Goal: Task Accomplishment & Management: Use online tool/utility

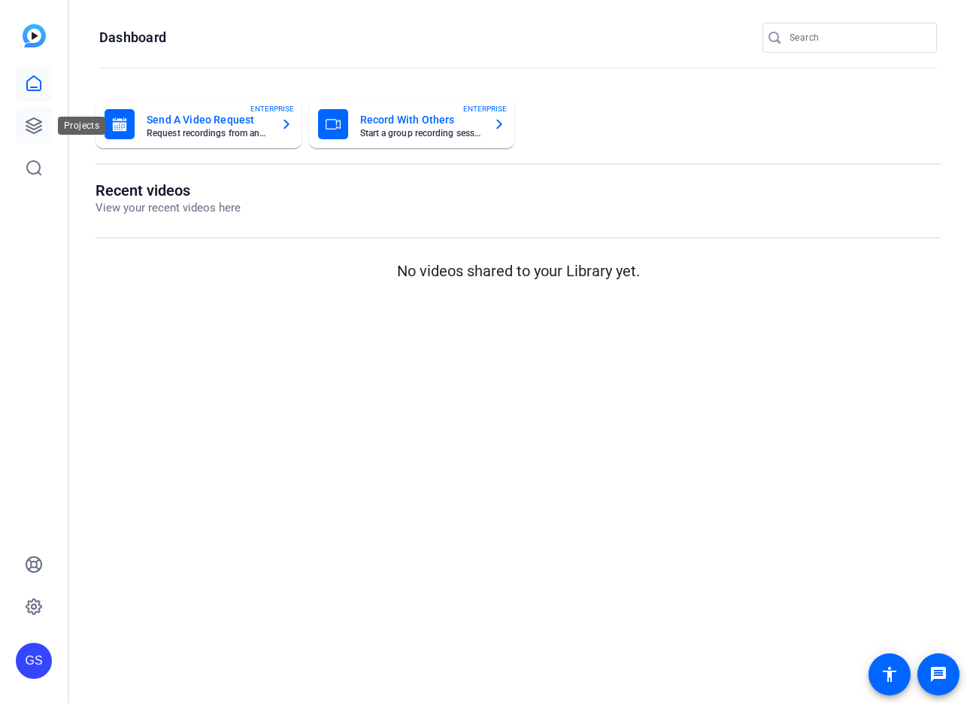
click at [32, 123] on icon at bounding box center [34, 126] width 18 height 18
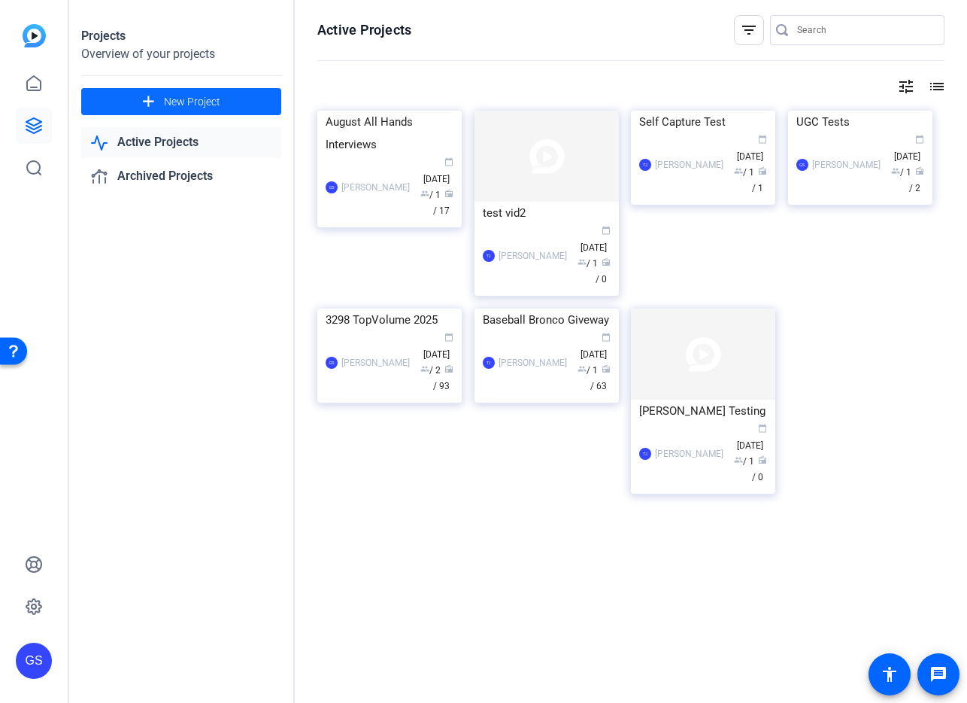
click at [164, 100] on span "New Project" at bounding box center [192, 102] width 56 height 16
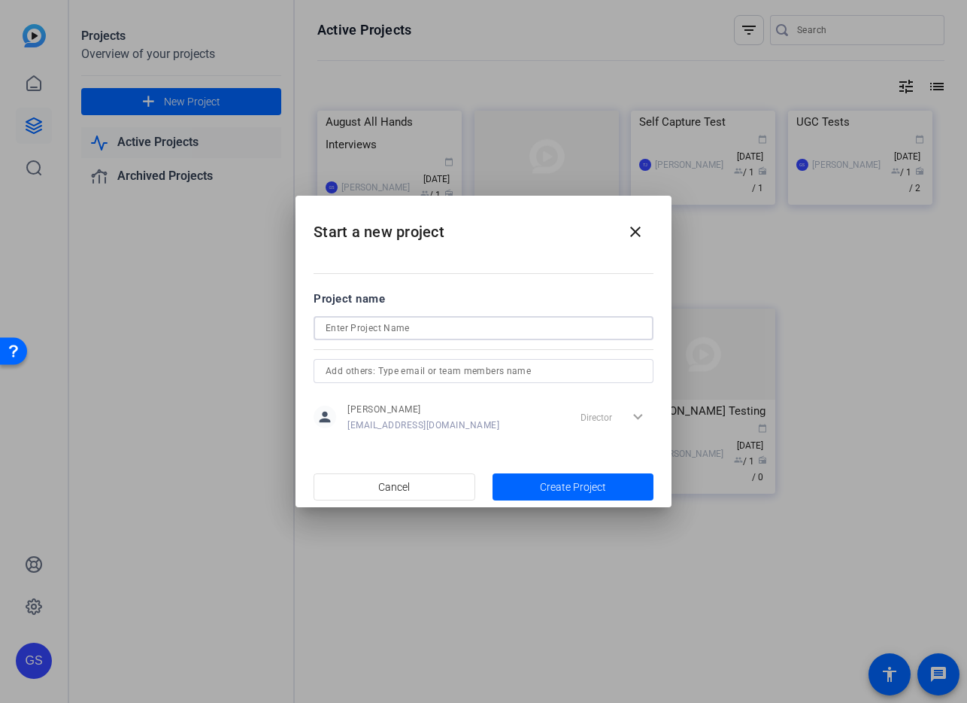
click at [465, 324] on input at bounding box center [484, 328] width 316 height 18
type input "100 Anniversary Video"
click at [557, 489] on span "Create Project" at bounding box center [573, 487] width 66 height 16
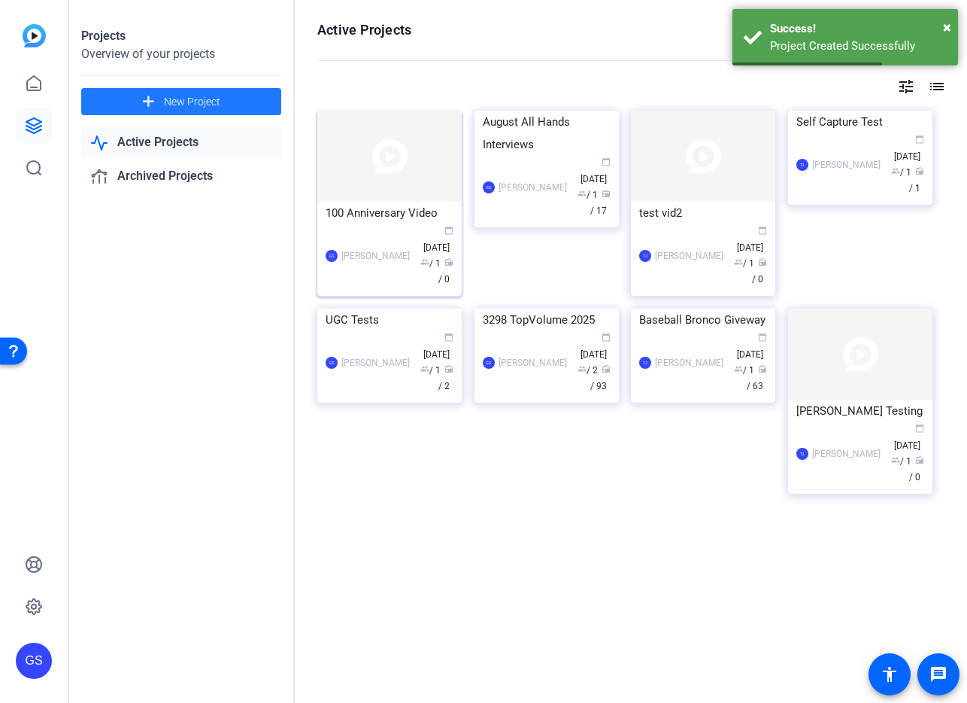
click at [377, 211] on div "100 Anniversary Video" at bounding box center [390, 213] width 128 height 23
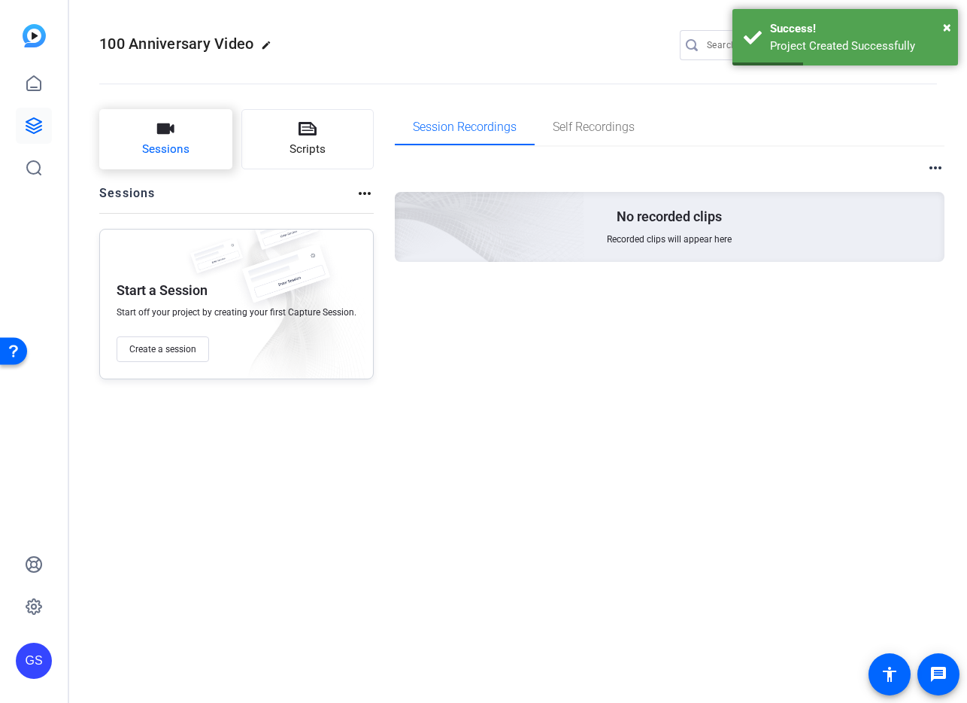
click at [156, 135] on icon "button" at bounding box center [165, 129] width 18 height 18
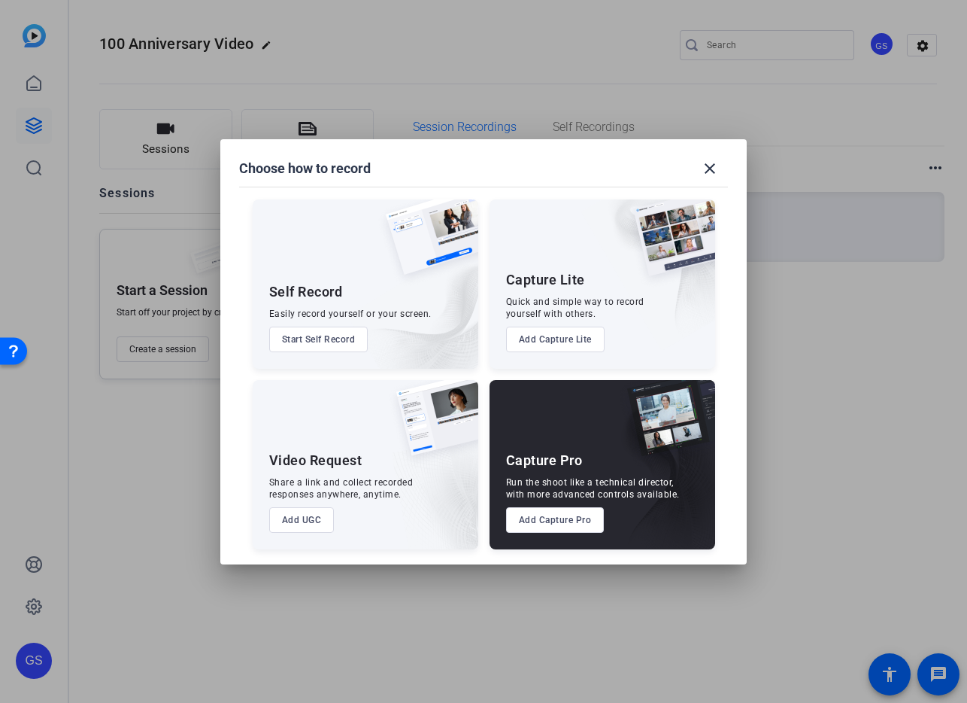
click at [557, 520] on button "Add Capture Pro" at bounding box center [555, 520] width 99 height 26
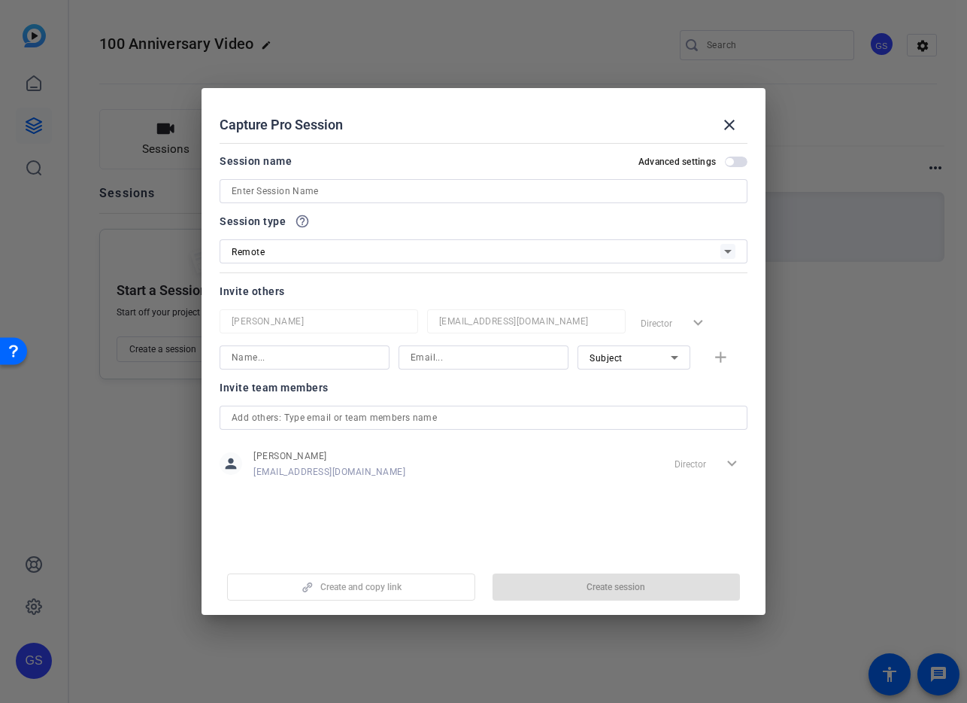
click at [293, 193] on input at bounding box center [484, 191] width 504 height 18
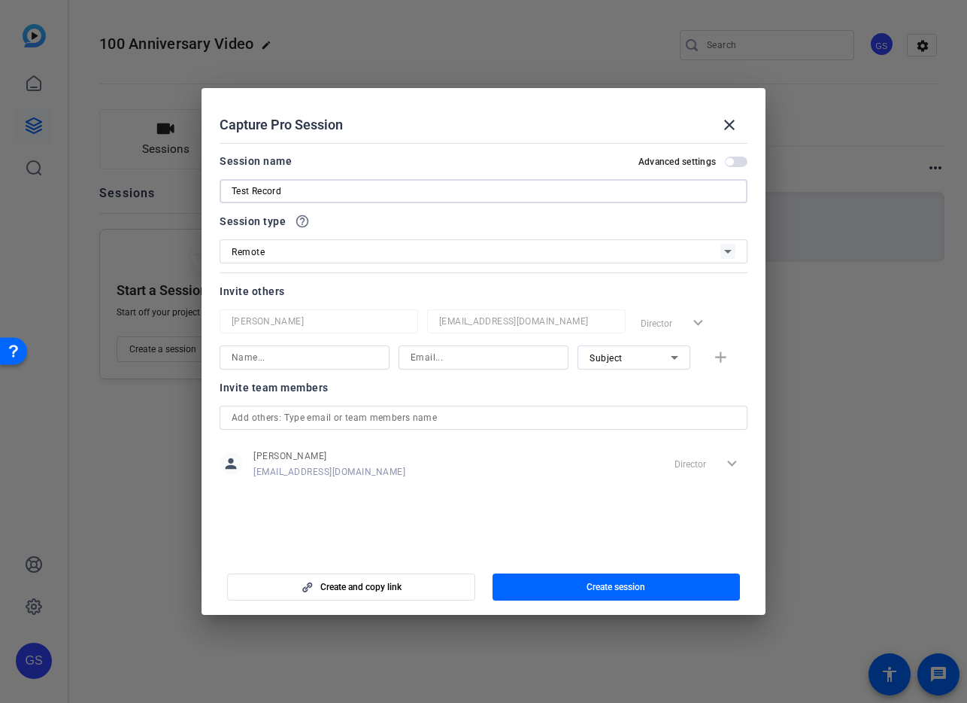
type input "Test Record"
click at [319, 255] on div "Remote" at bounding box center [476, 251] width 489 height 19
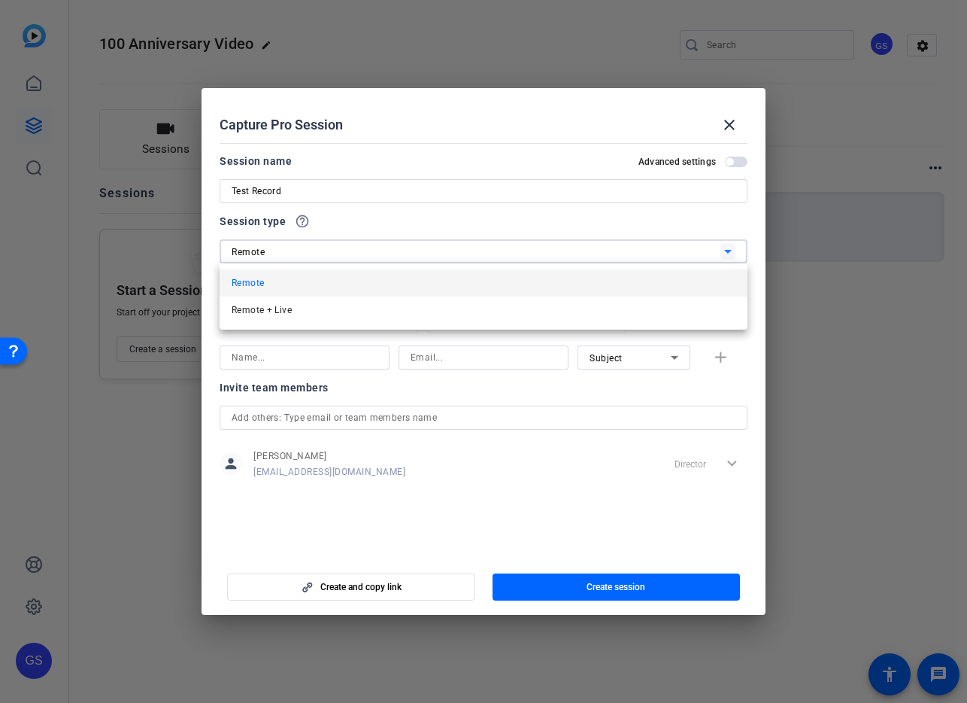
click at [336, 226] on div at bounding box center [483, 351] width 967 height 703
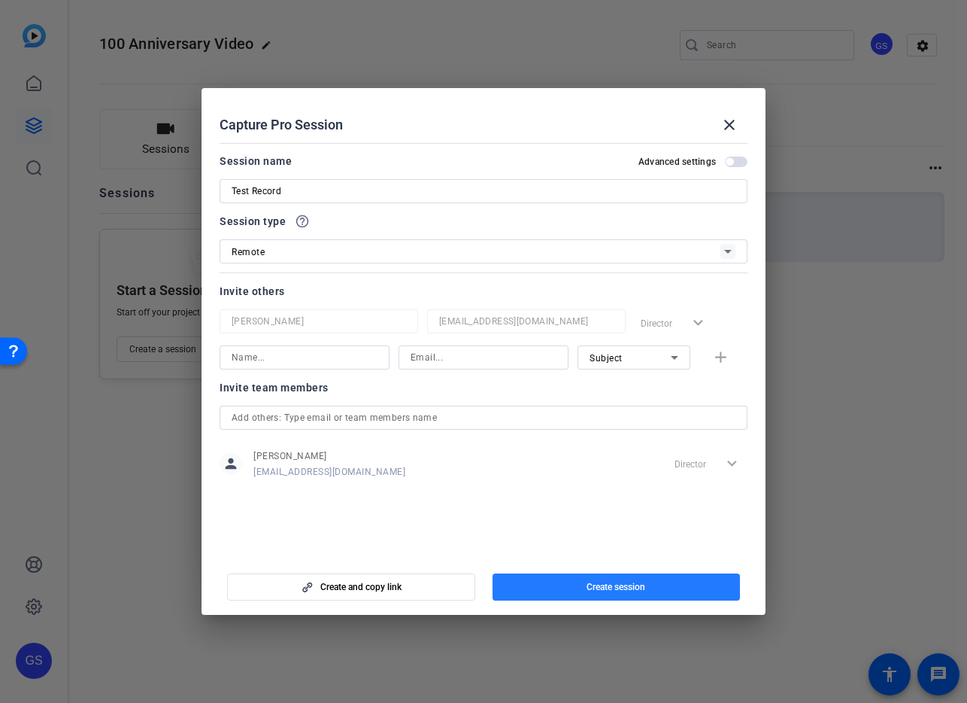
click at [576, 588] on span "button" at bounding box center [617, 587] width 248 height 36
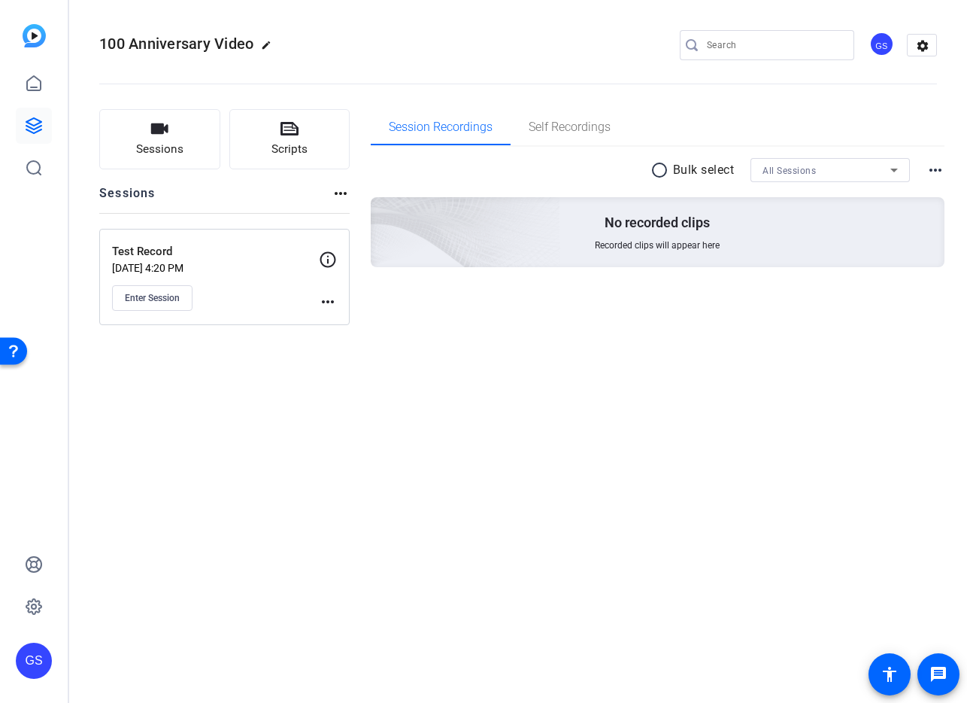
click at [327, 301] on mat-icon "more_horiz" at bounding box center [328, 302] width 18 height 18
click at [321, 260] on div at bounding box center [483, 351] width 967 height 703
click at [325, 257] on icon at bounding box center [328, 260] width 18 height 18
click at [162, 299] on span "Enter Session" at bounding box center [152, 298] width 55 height 12
click at [334, 298] on mat-icon "more_horiz" at bounding box center [328, 302] width 18 height 18
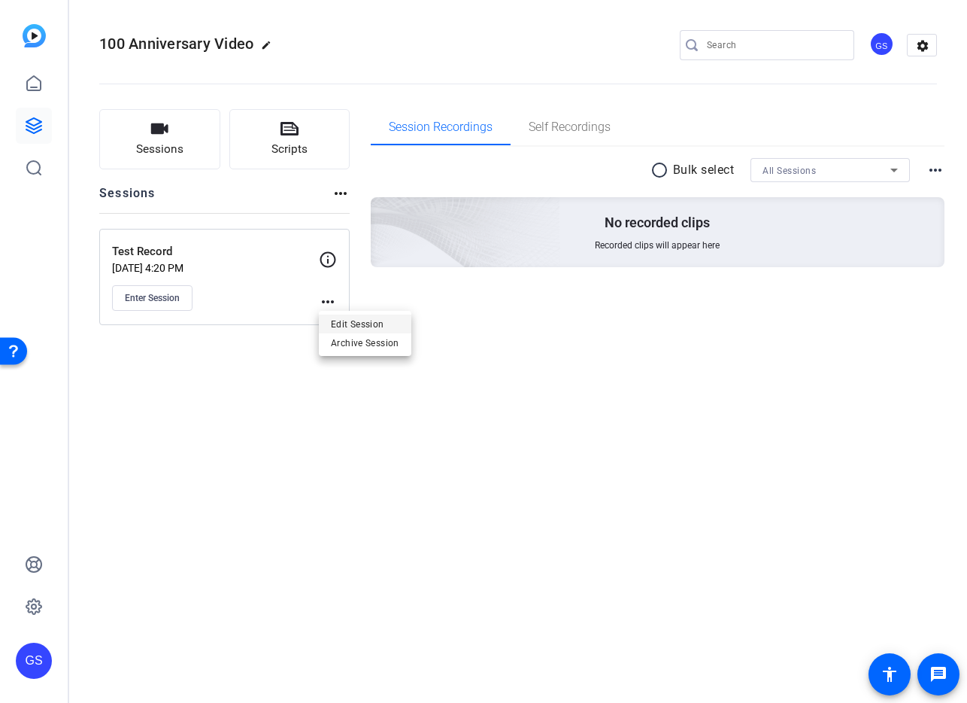
click at [346, 324] on span "Edit Session" at bounding box center [365, 323] width 68 height 18
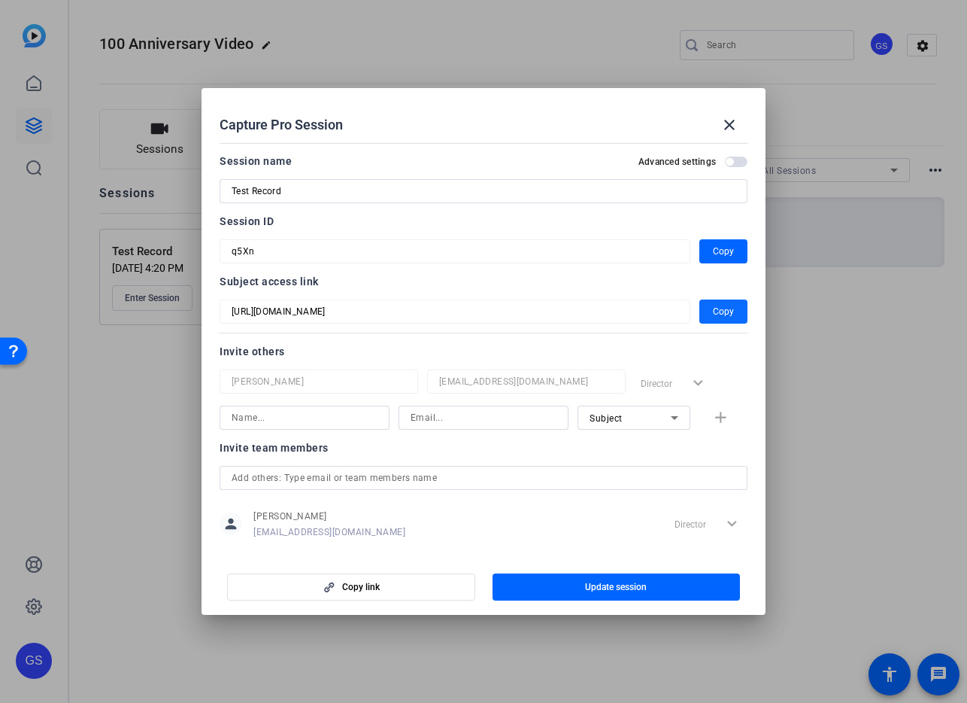
click at [718, 313] on span "Copy" at bounding box center [723, 311] width 21 height 18
click at [732, 125] on mat-icon "close" at bounding box center [730, 125] width 18 height 18
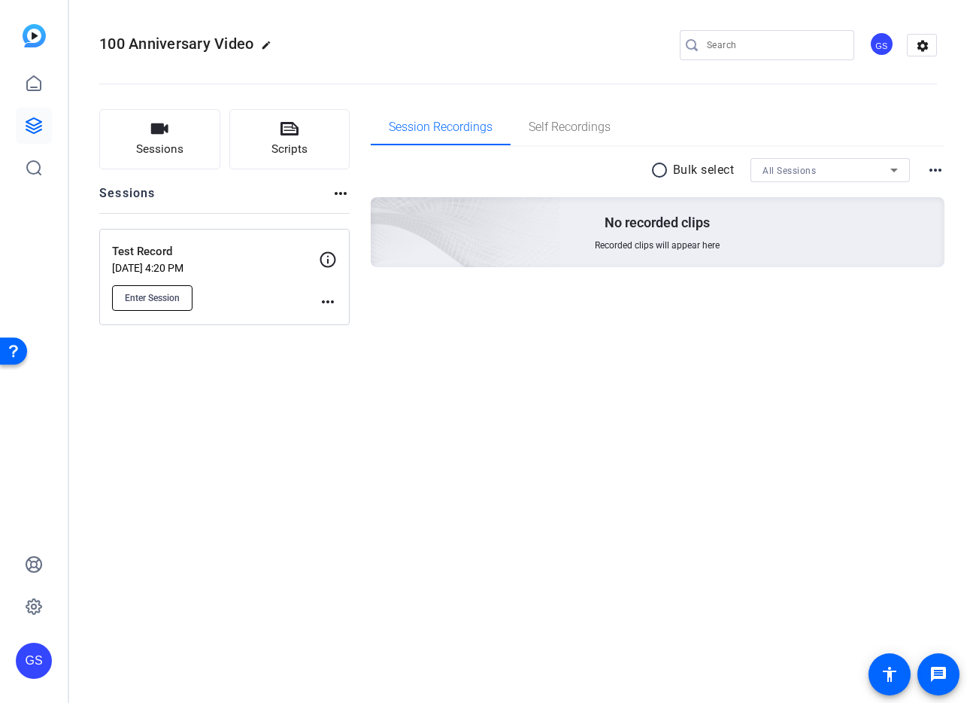
click at [150, 294] on span "Enter Session" at bounding box center [152, 298] width 55 height 12
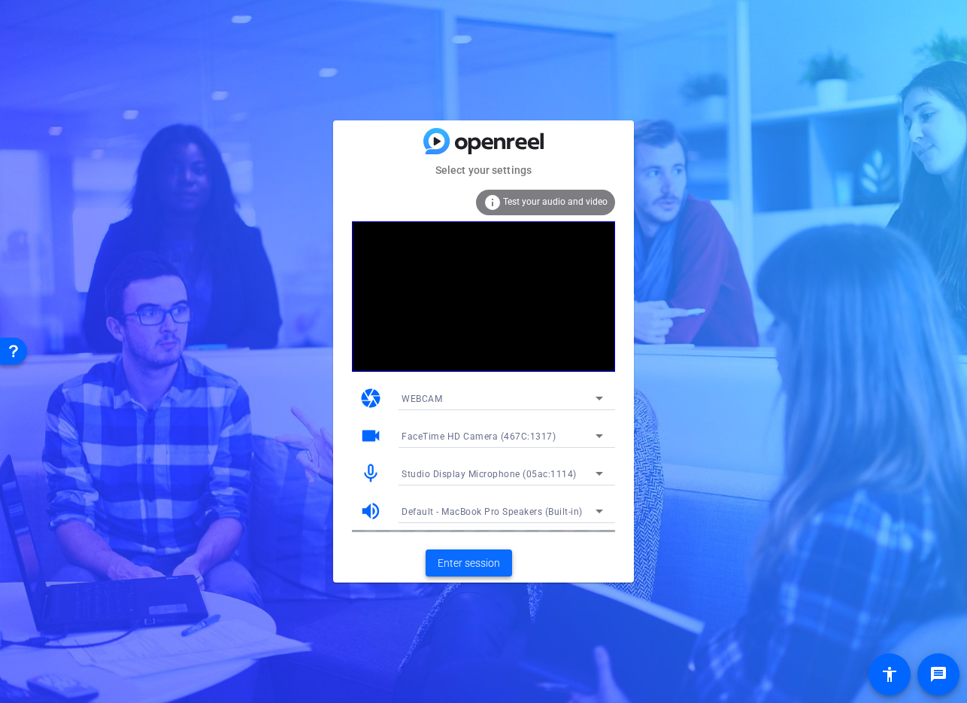
click at [472, 566] on span "Enter session" at bounding box center [469, 563] width 62 height 16
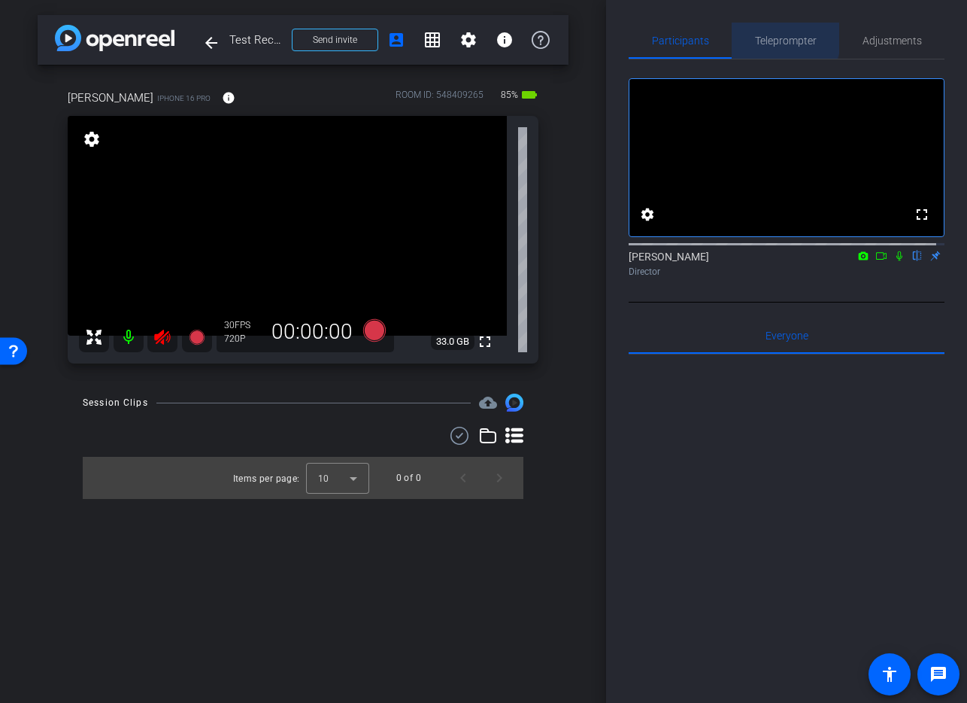
click at [780, 38] on span "Teleprompter" at bounding box center [786, 40] width 62 height 11
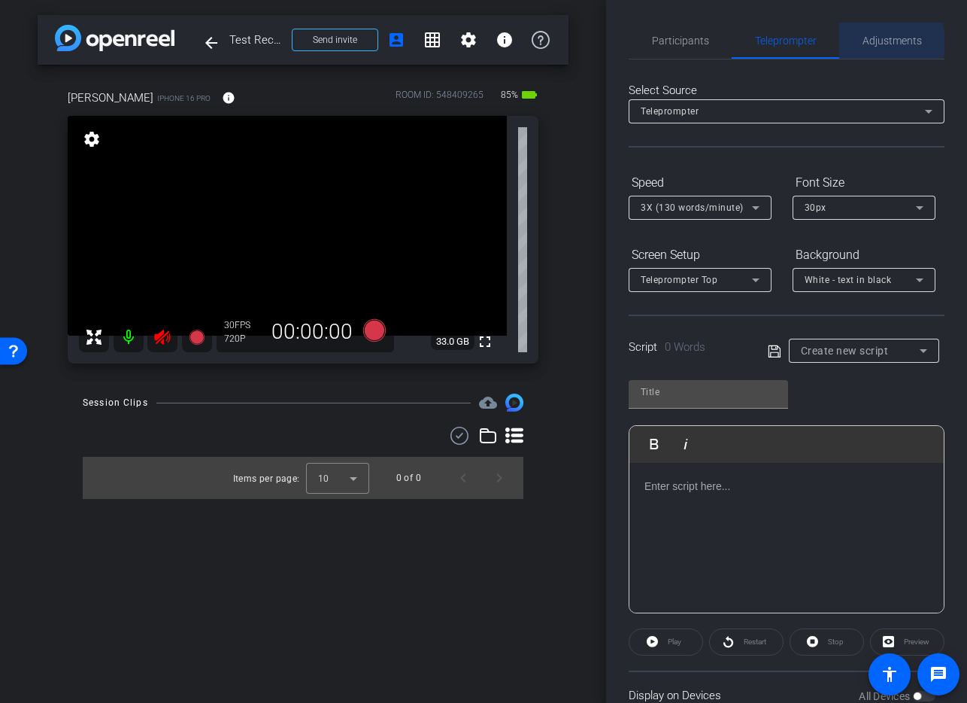
click at [884, 42] on span "Adjustments" at bounding box center [892, 40] width 59 height 11
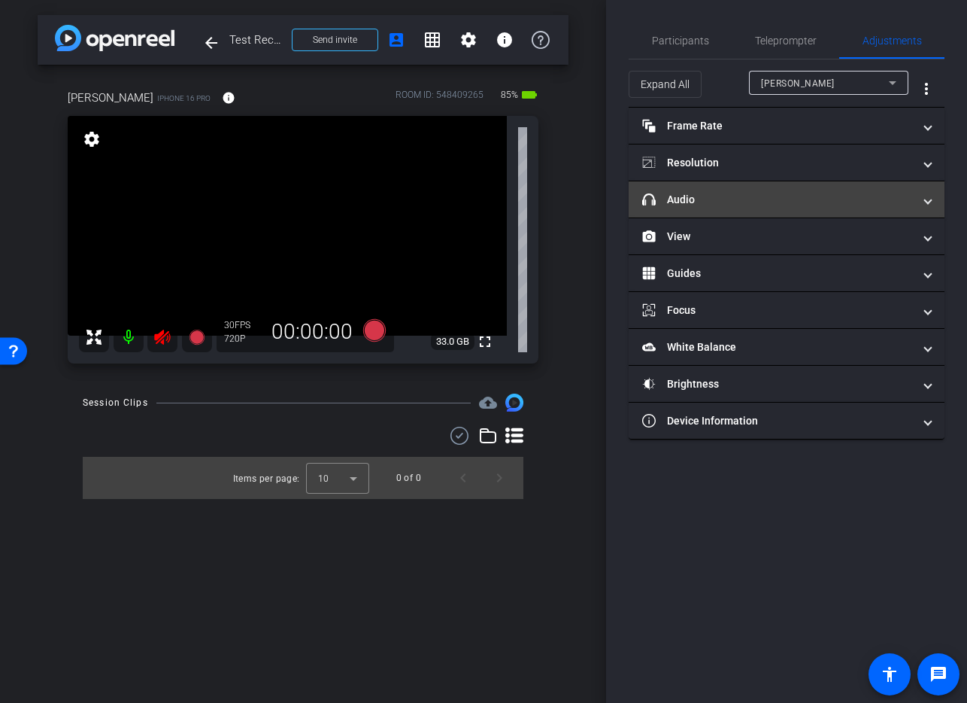
click at [917, 202] on span "headphone icon Audio" at bounding box center [783, 200] width 283 height 16
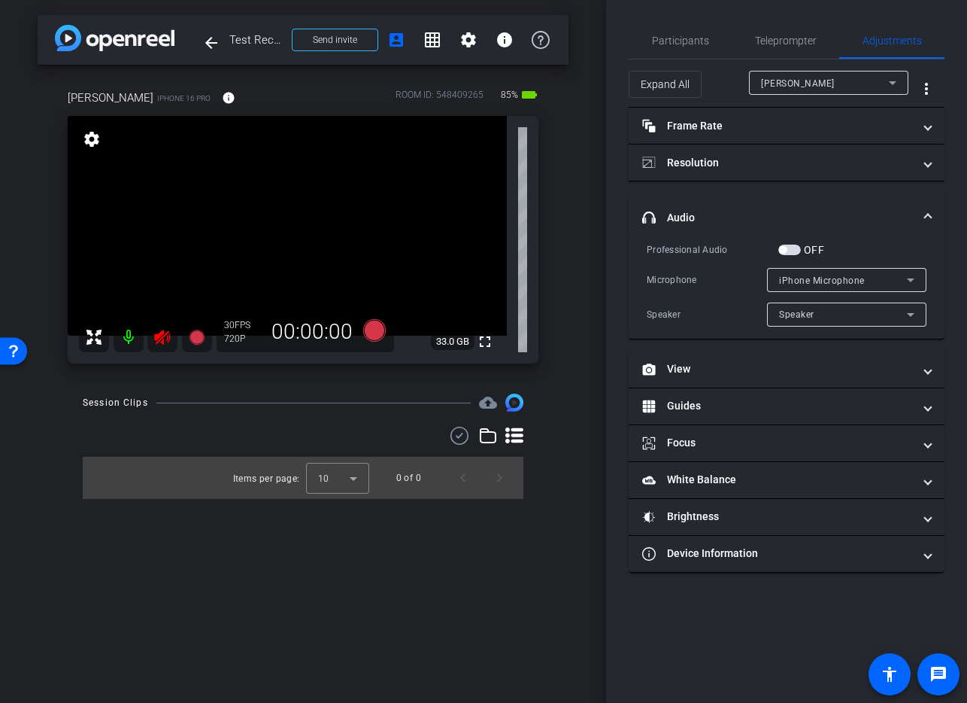
click at [785, 247] on span "button" at bounding box center [783, 250] width 8 height 8
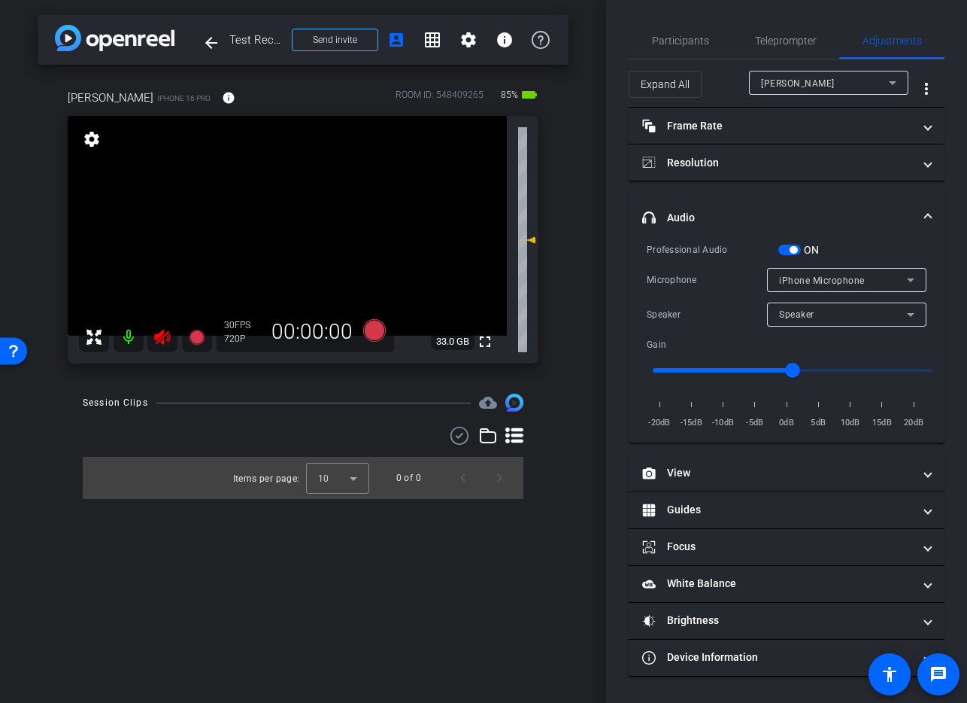
click at [794, 251] on span "button" at bounding box center [794, 250] width 8 height 8
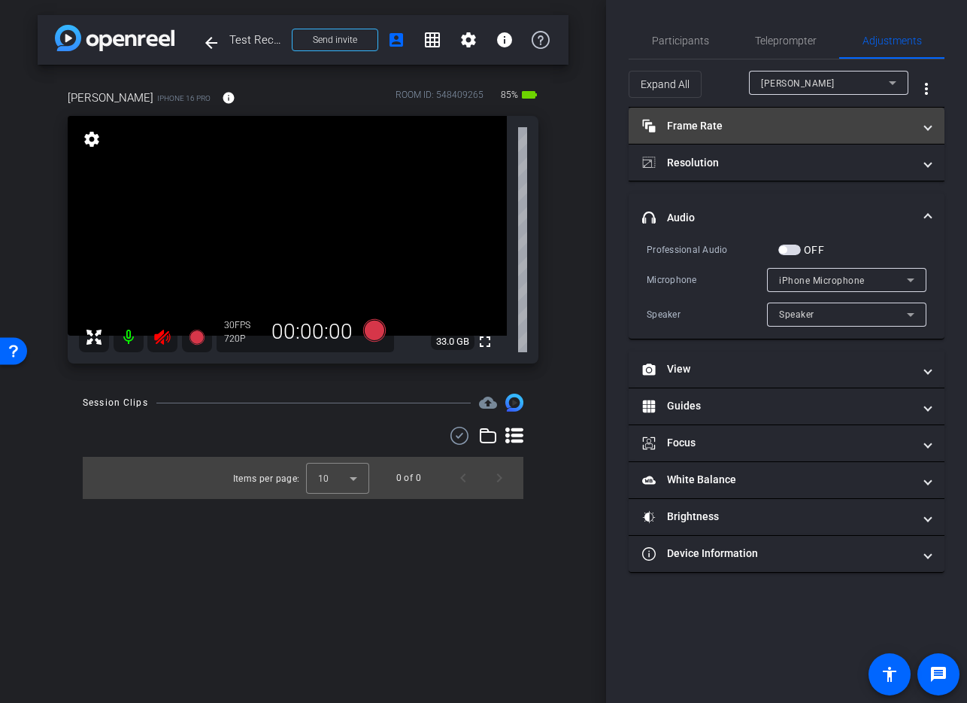
click at [728, 132] on mat-panel-title "Frame Rate Frame Rate" at bounding box center [777, 126] width 271 height 16
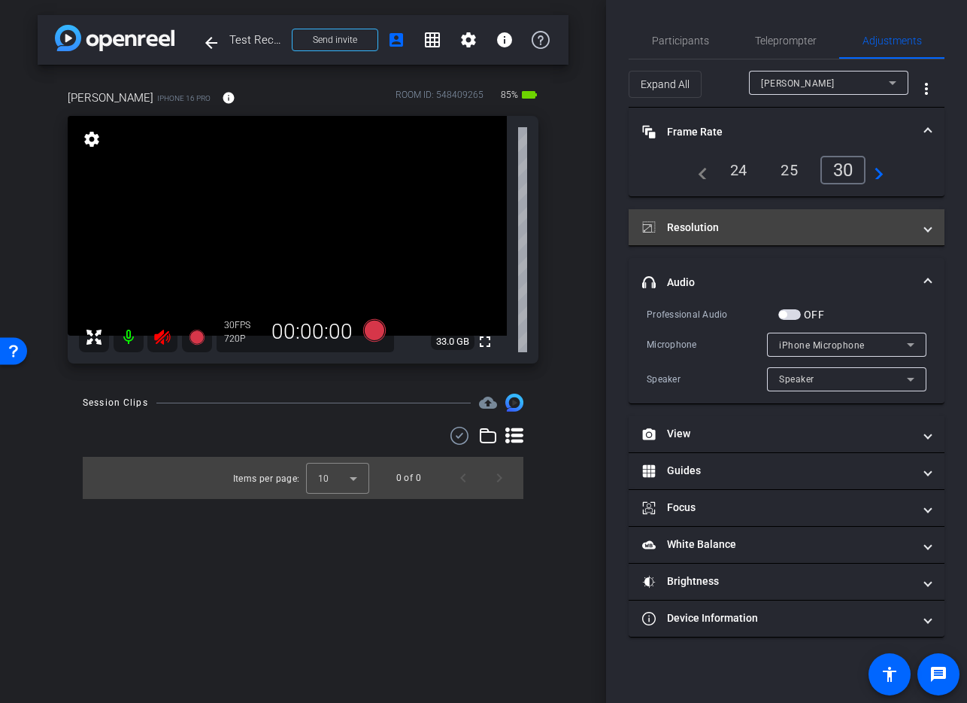
click at [850, 229] on mat-panel-title "Resolution" at bounding box center [777, 228] width 271 height 16
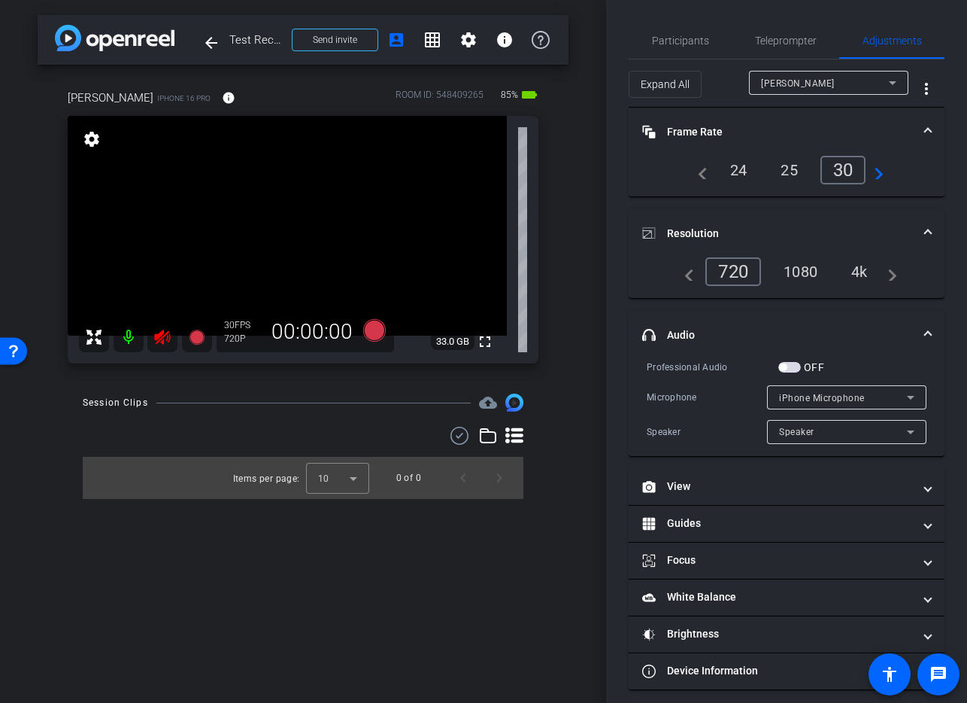
click at [853, 273] on div "4k" at bounding box center [859, 272] width 39 height 26
click at [373, 329] on icon at bounding box center [374, 330] width 23 height 23
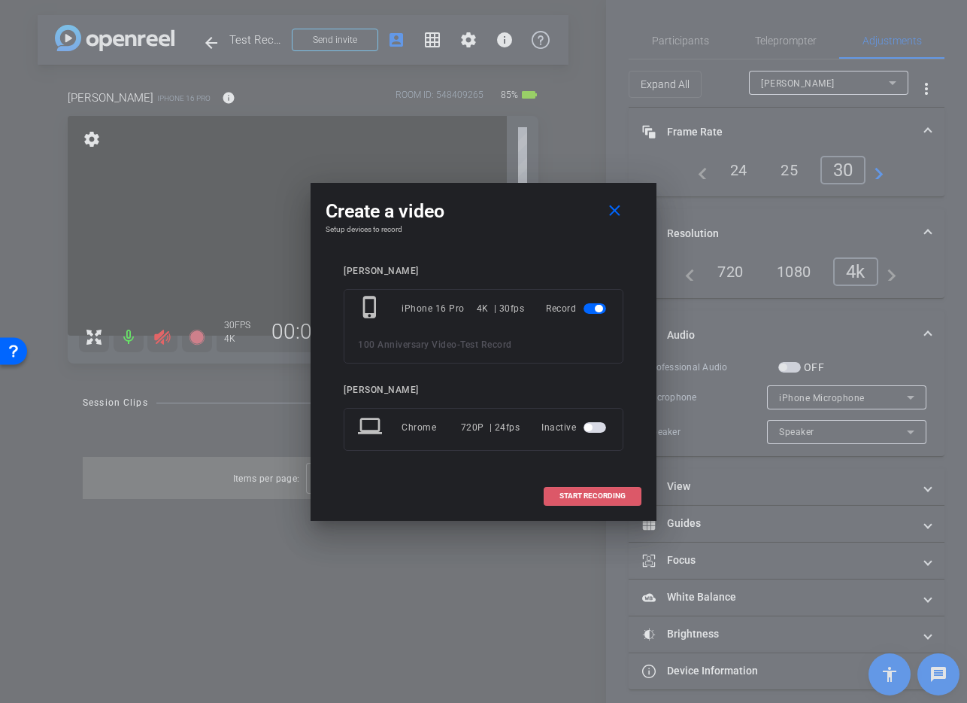
click at [583, 495] on span "START RECORDING" at bounding box center [593, 496] width 66 height 8
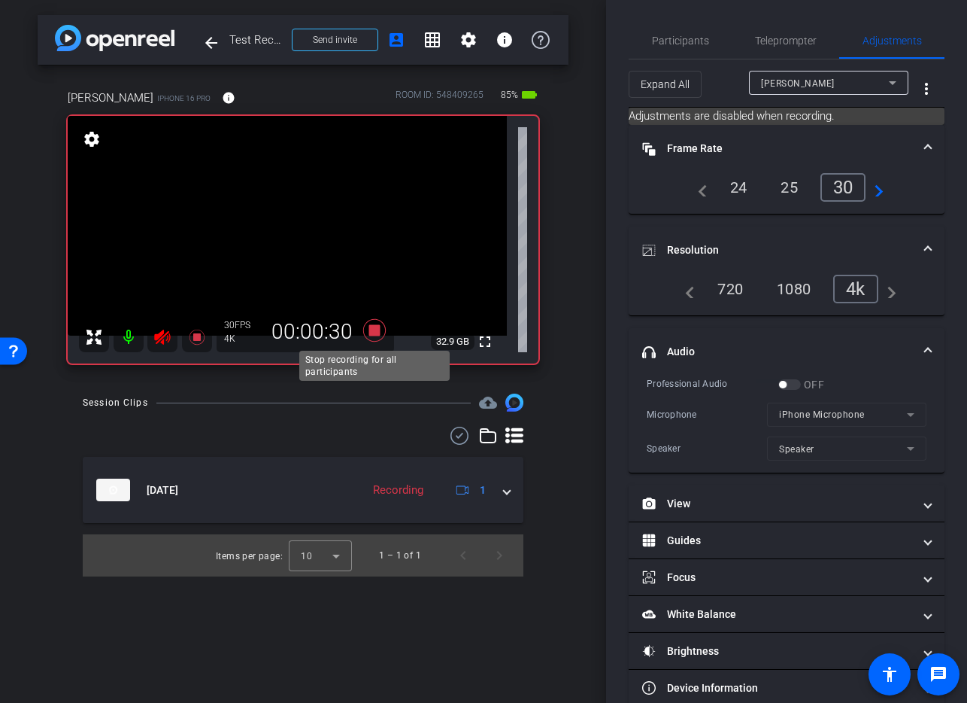
click at [373, 327] on icon at bounding box center [374, 330] width 23 height 23
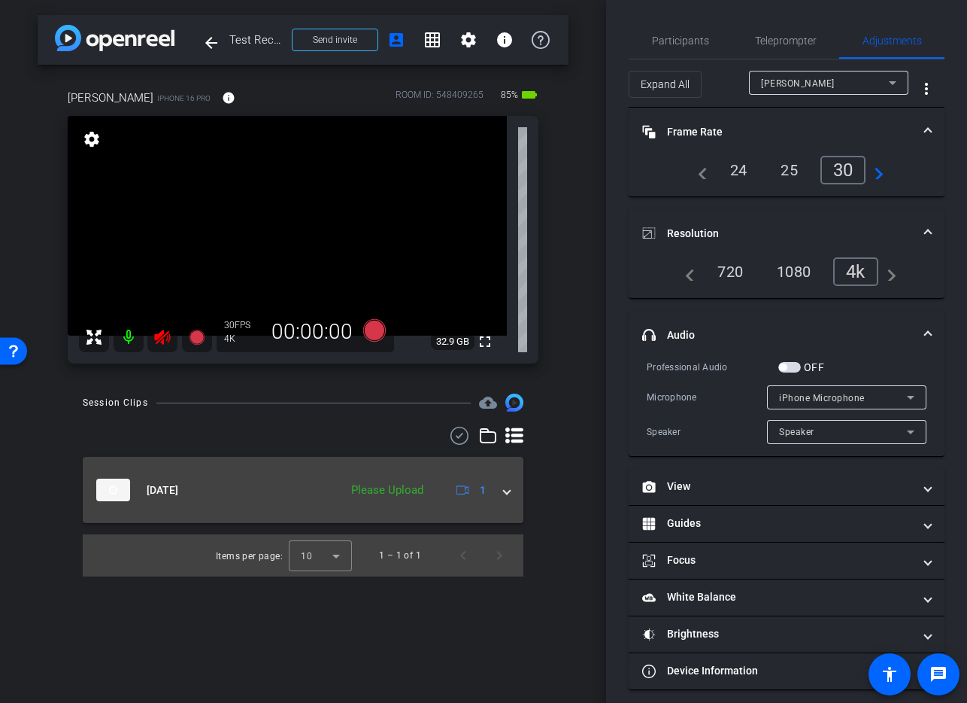
click at [509, 490] on span at bounding box center [507, 490] width 6 height 16
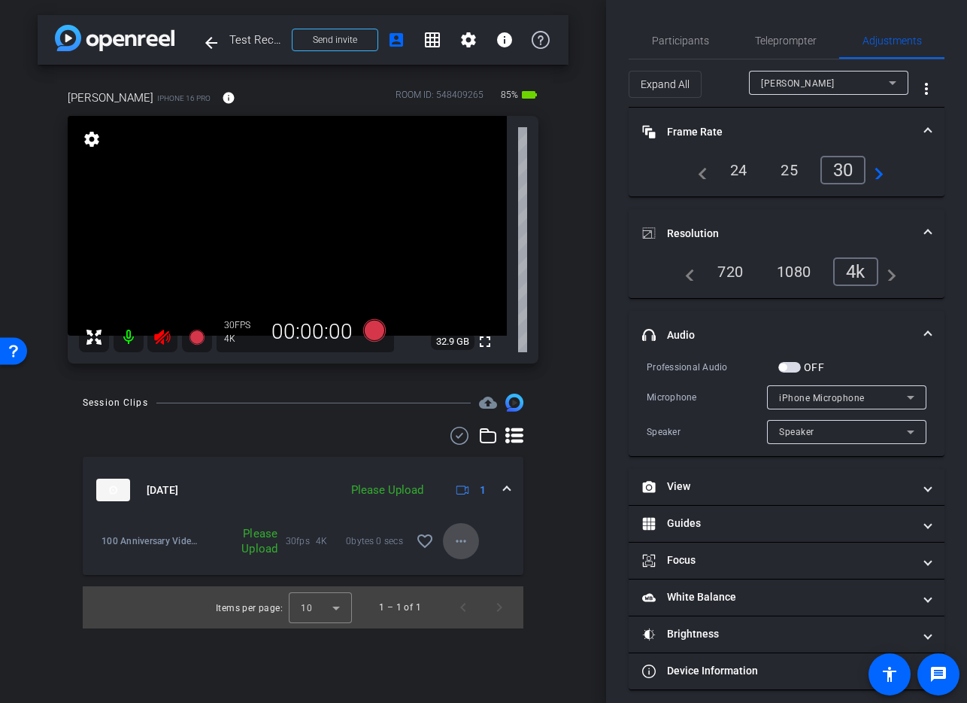
click at [461, 540] on mat-icon "more_horiz" at bounding box center [461, 541] width 18 height 18
click at [471, 571] on span "Upload" at bounding box center [485, 572] width 60 height 18
click at [125, 339] on mat-icon at bounding box center [129, 337] width 30 height 30
click at [374, 326] on icon at bounding box center [374, 330] width 23 height 23
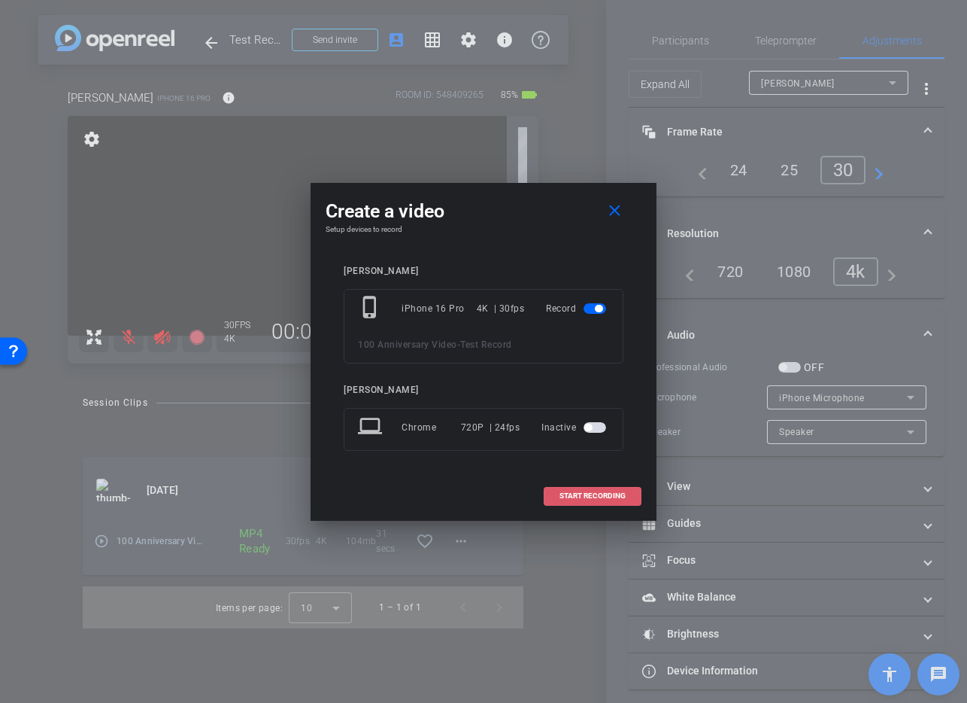
click at [583, 496] on span "START RECORDING" at bounding box center [593, 496] width 66 height 8
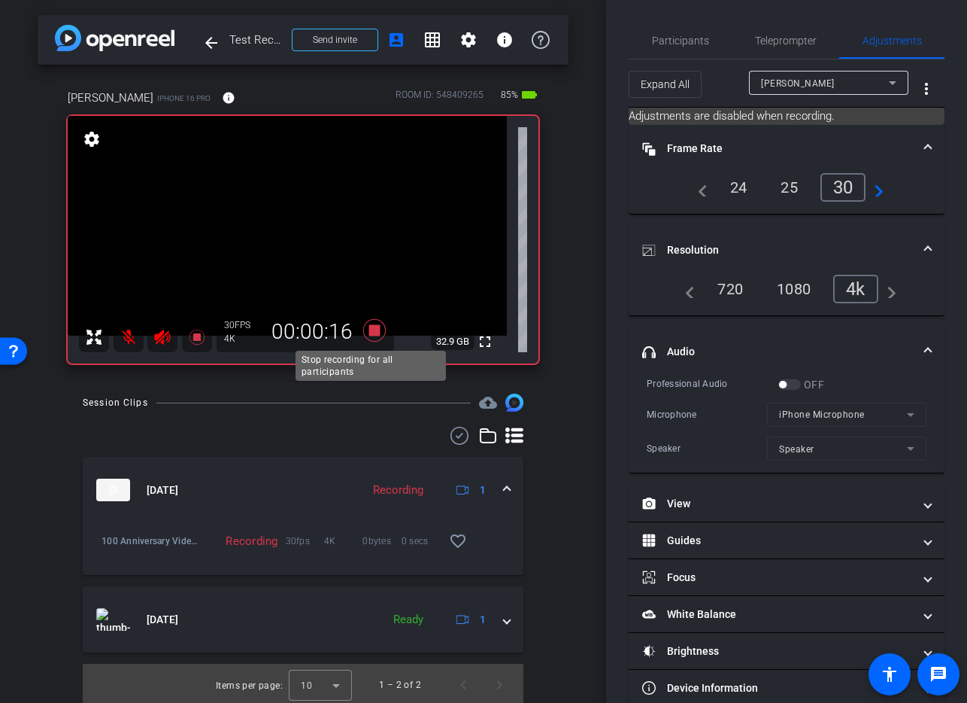
click at [367, 325] on icon at bounding box center [374, 330] width 23 height 23
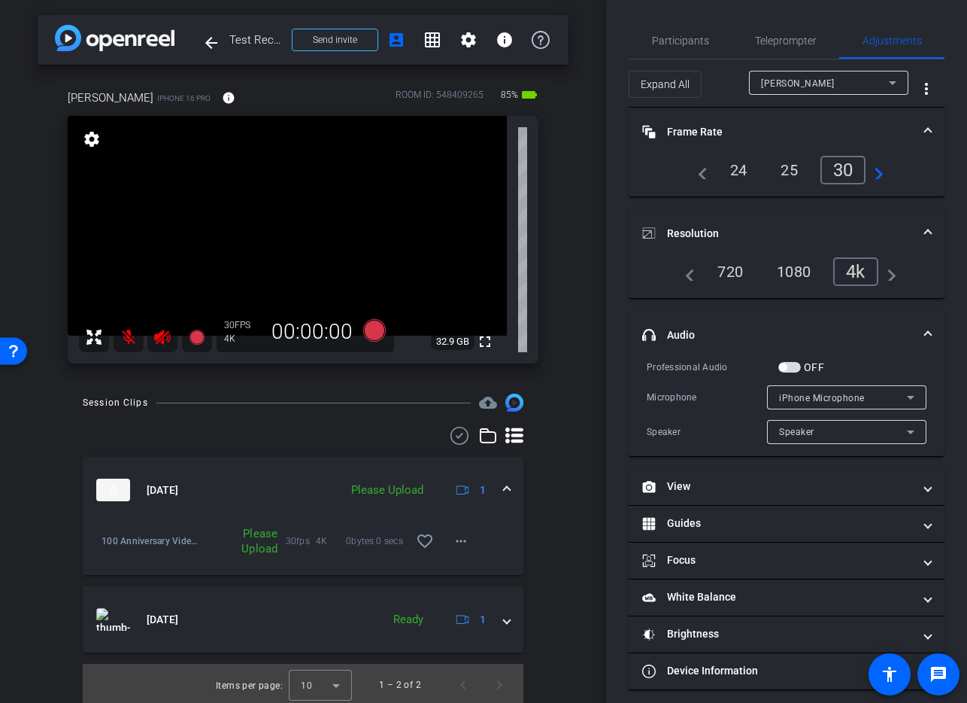
click at [791, 365] on span "button" at bounding box center [790, 367] width 23 height 11
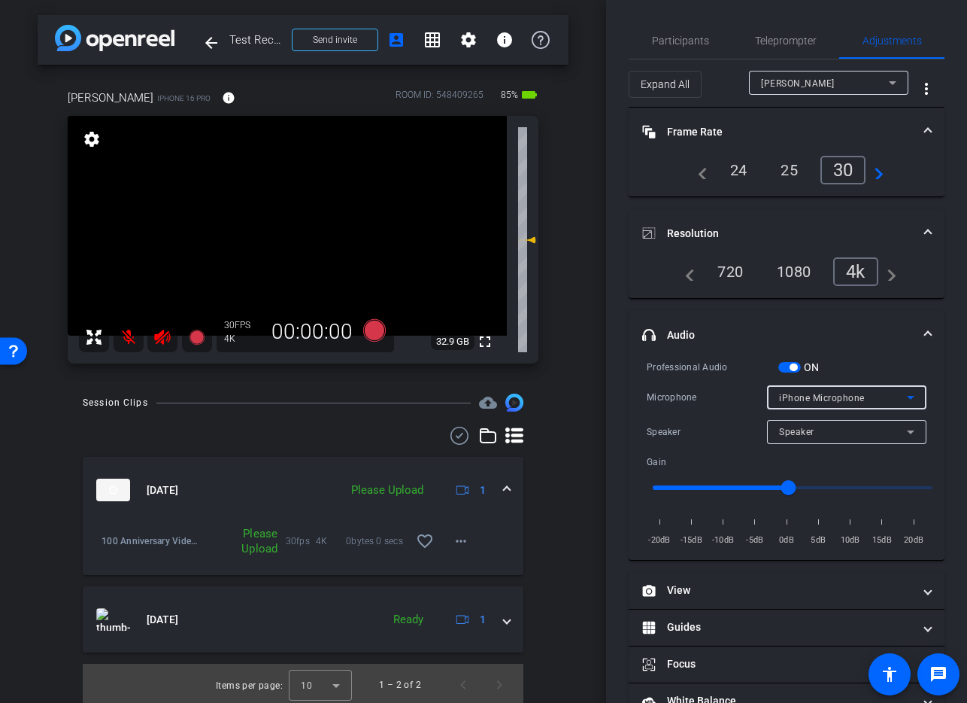
click at [813, 391] on div "iPhone Microphone" at bounding box center [843, 397] width 128 height 19
click at [858, 359] on div at bounding box center [483, 351] width 967 height 703
click at [819, 435] on div "Speaker" at bounding box center [843, 431] width 128 height 19
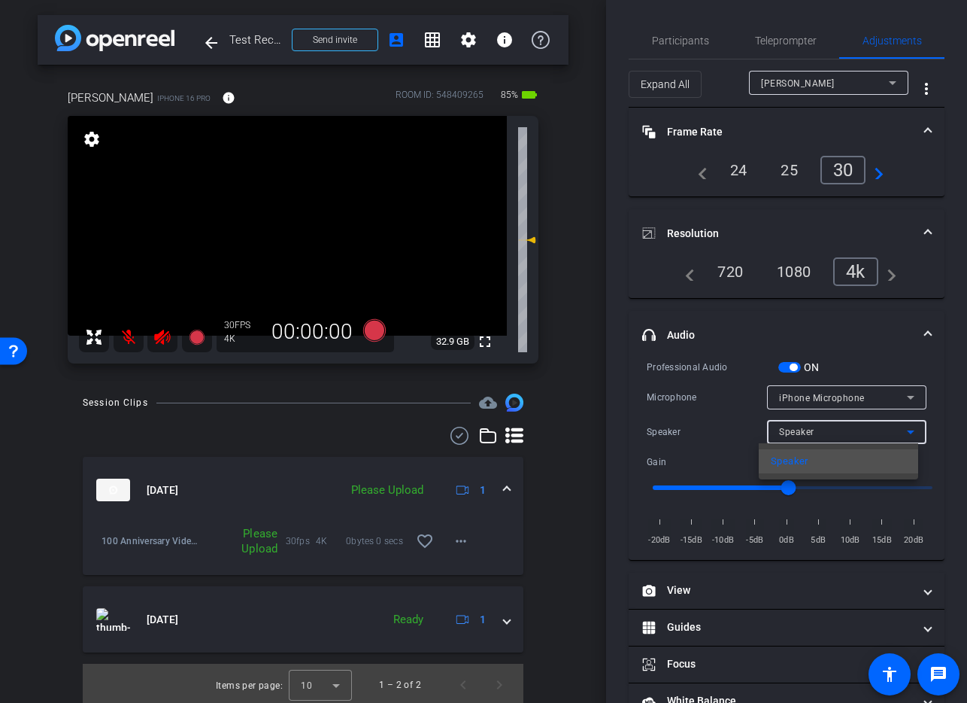
click at [864, 359] on div at bounding box center [483, 351] width 967 height 703
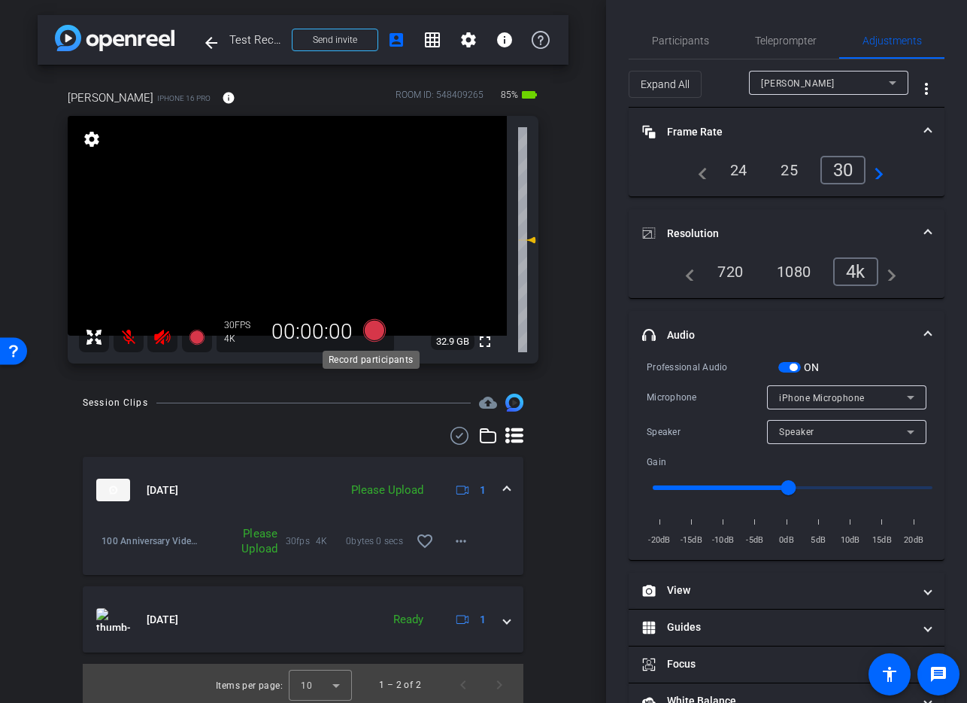
click at [375, 333] on icon at bounding box center [374, 330] width 23 height 23
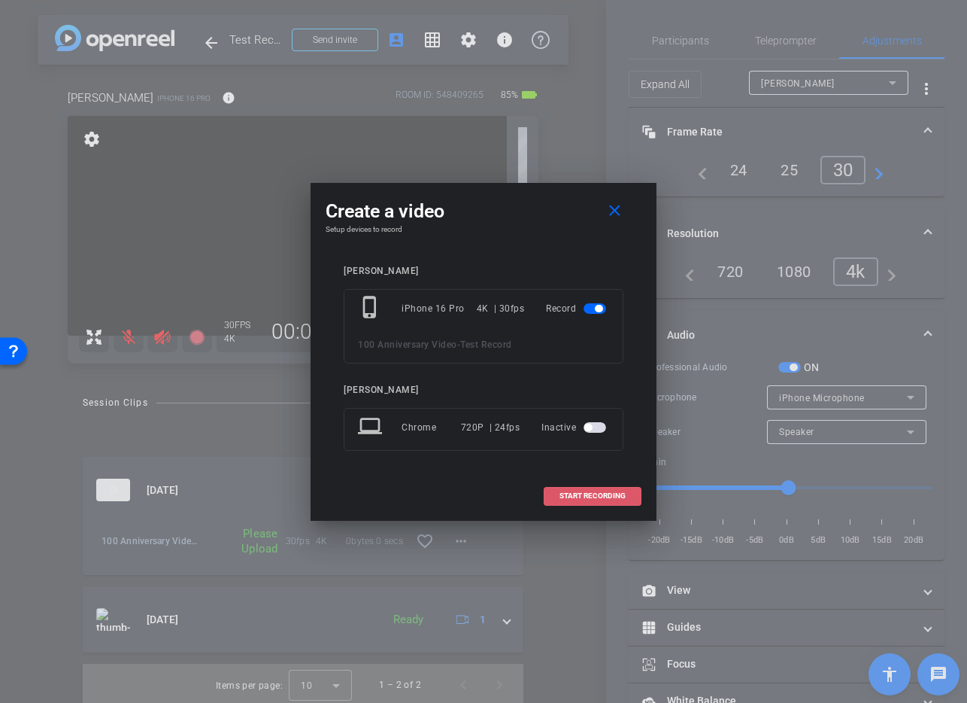
click at [584, 498] on span "START RECORDING" at bounding box center [593, 496] width 66 height 8
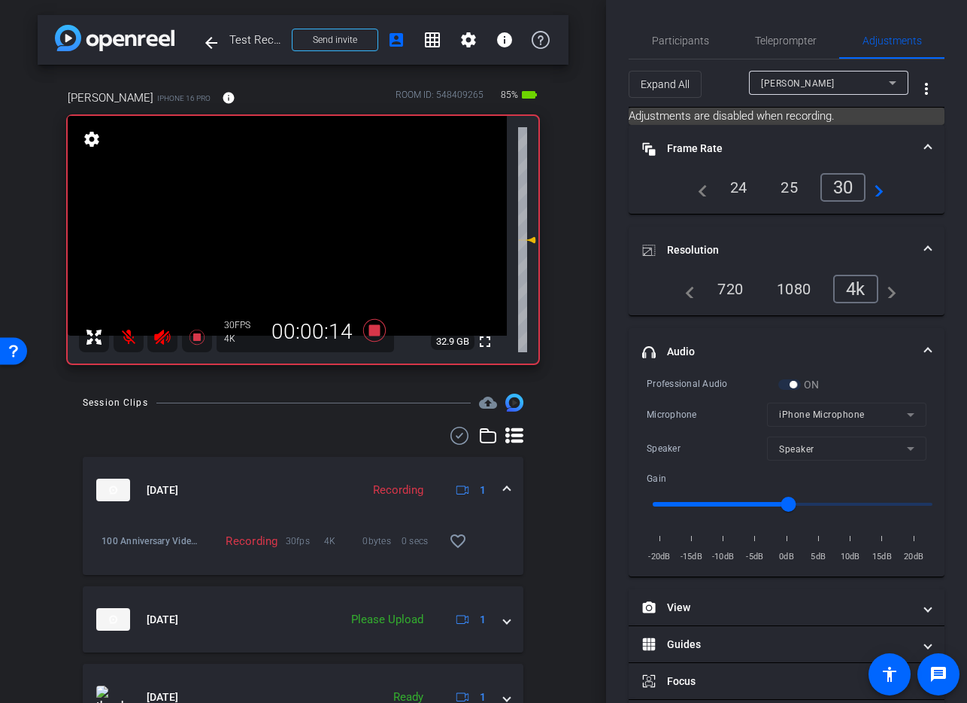
click at [128, 340] on mat-icon at bounding box center [129, 337] width 30 height 30
click at [197, 339] on icon at bounding box center [196, 336] width 15 height 15
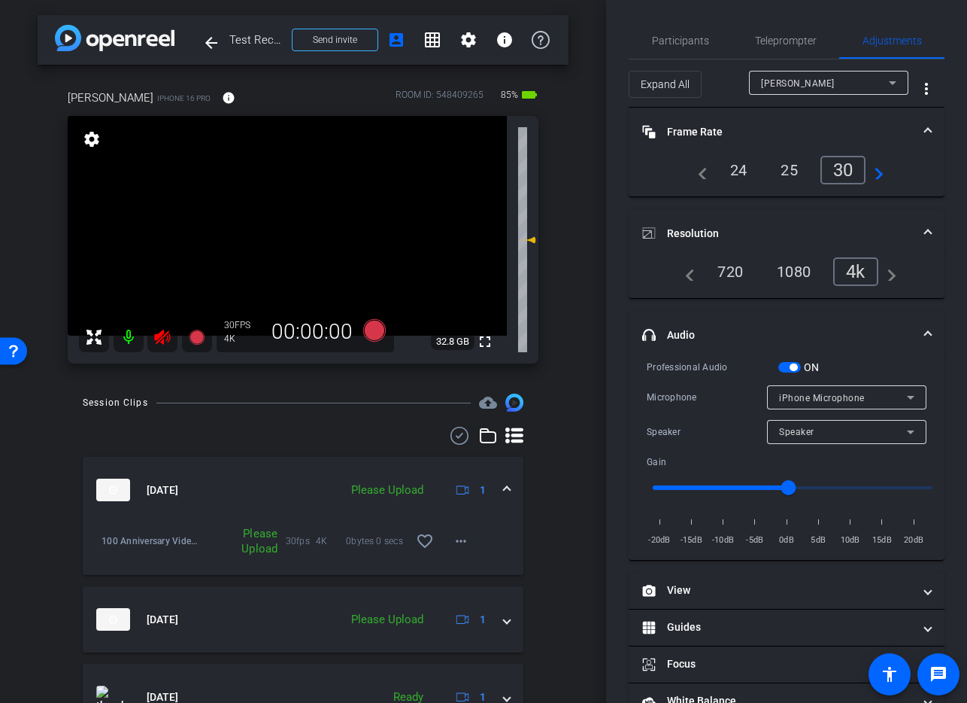
drag, startPoint x: 125, startPoint y: 341, endPoint x: 129, endPoint y: 348, distance: 8.1
click at [126, 340] on mat-icon at bounding box center [129, 337] width 30 height 30
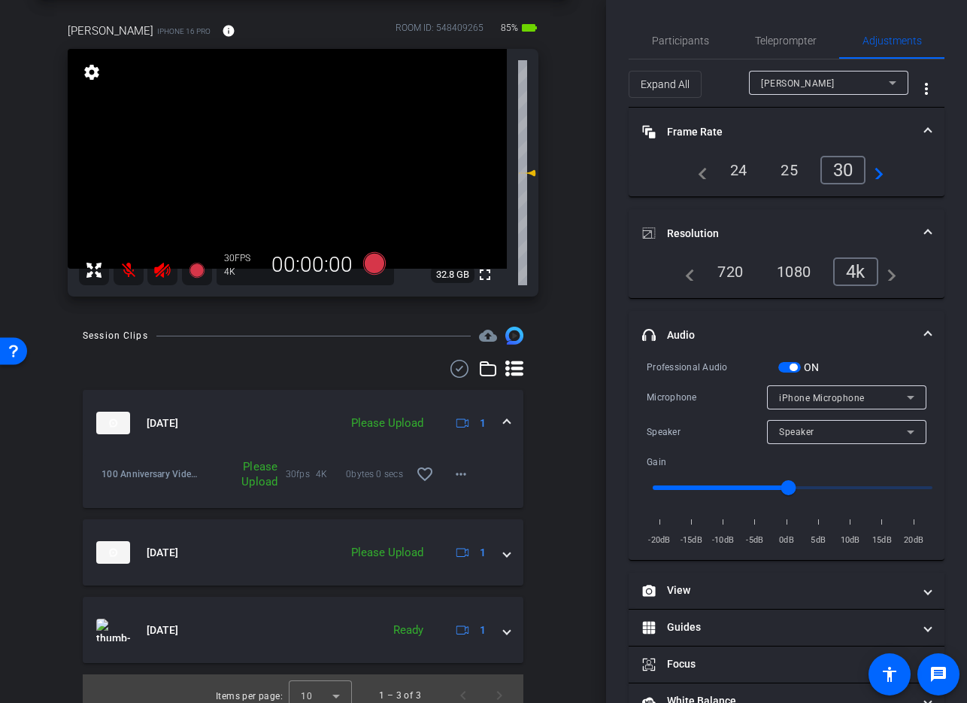
scroll to position [80, 0]
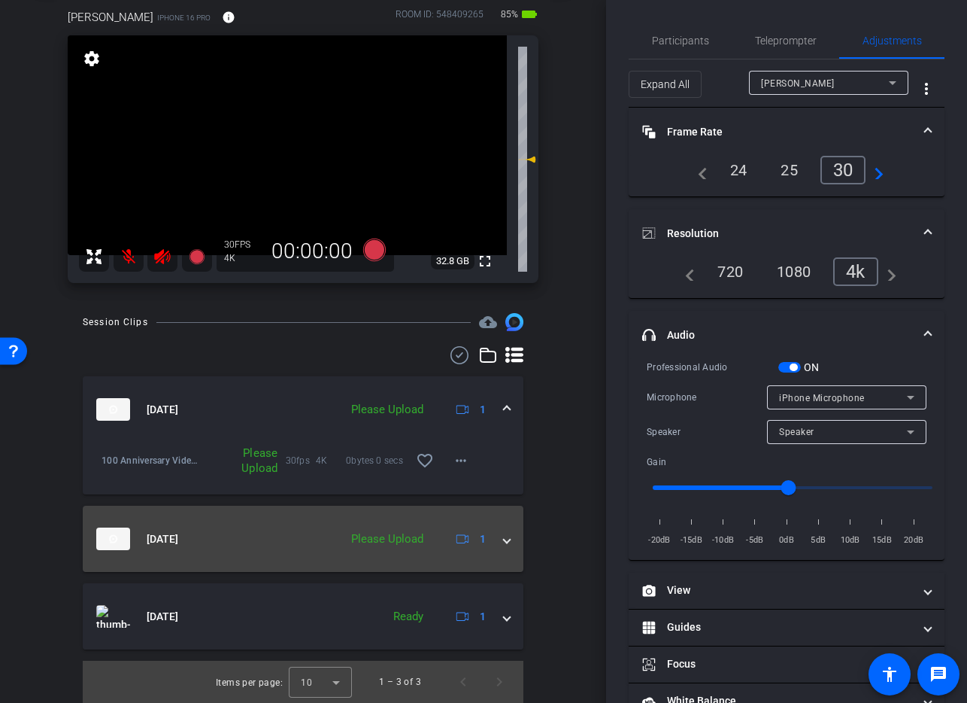
click at [504, 542] on span at bounding box center [507, 539] width 6 height 16
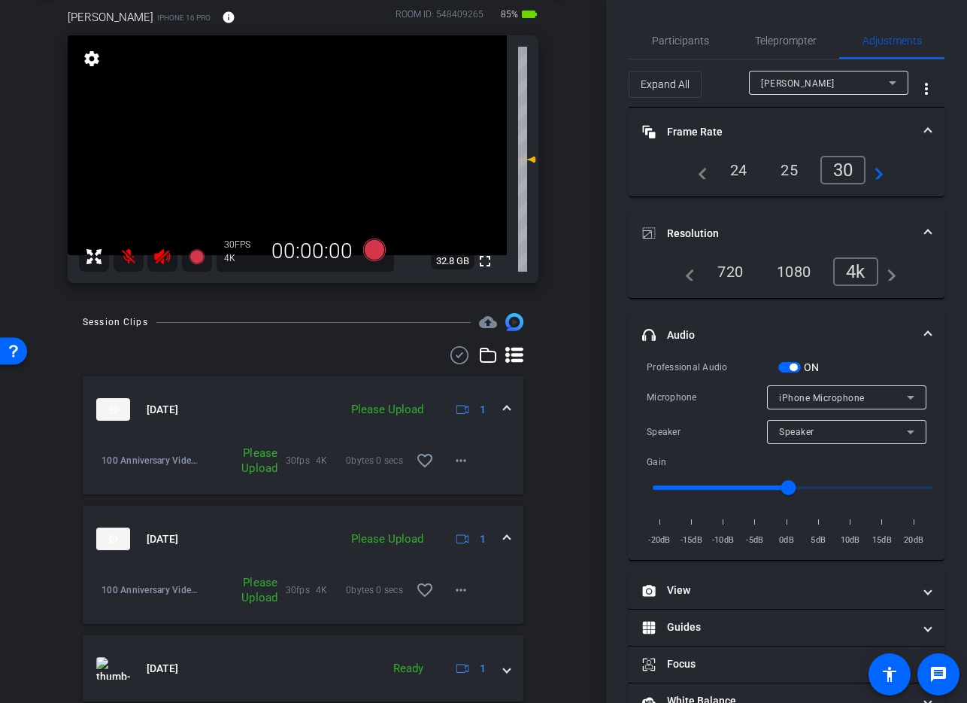
click at [504, 536] on span at bounding box center [507, 539] width 6 height 16
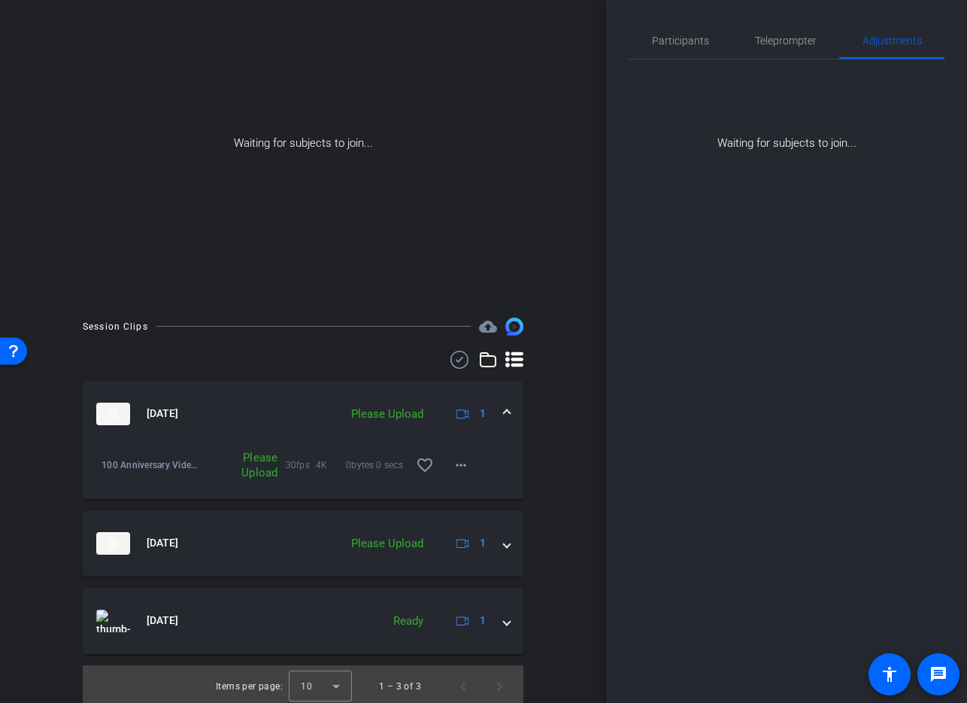
scroll to position [85, 0]
